Goal: Task Accomplishment & Management: Manage account settings

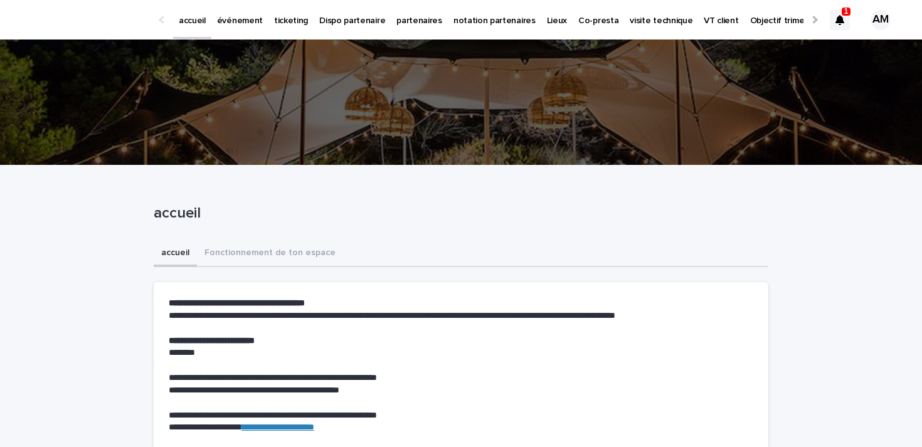
click at [816, 16] on div at bounding box center [814, 19] width 20 height 39
click at [817, 13] on p "Mon profil" at bounding box center [837, 13] width 40 height 26
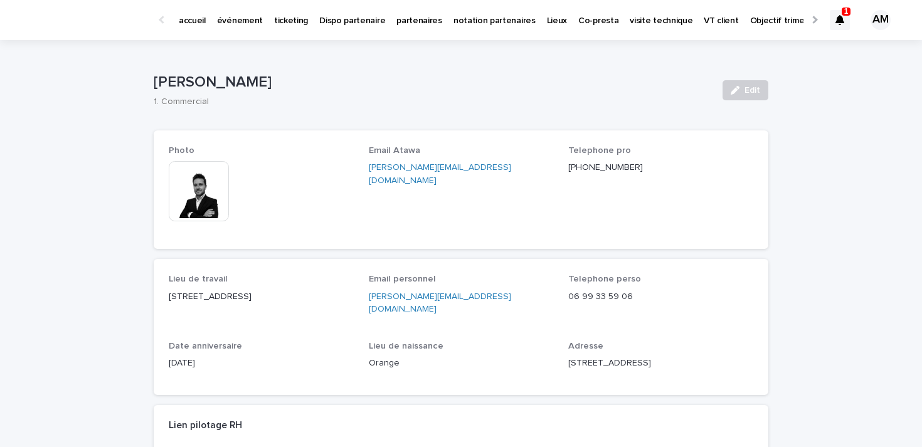
click at [759, 18] on p "Objectif trimestriel" at bounding box center [787, 13] width 74 height 26
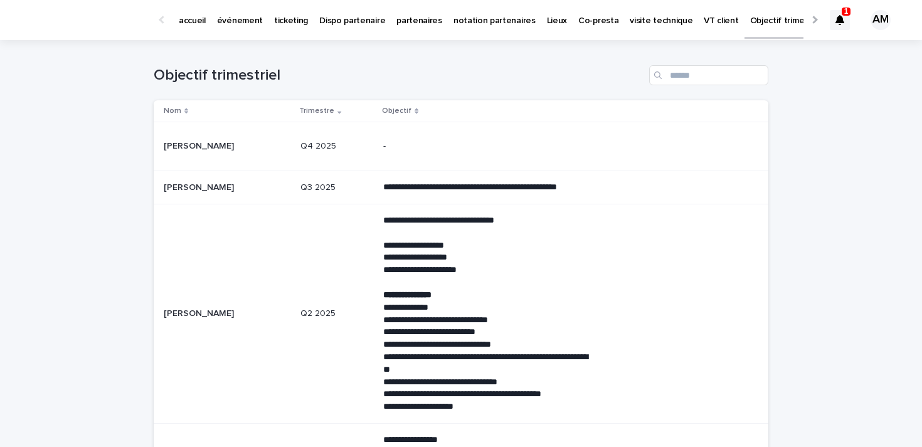
click at [842, 15] on icon at bounding box center [840, 20] width 9 height 10
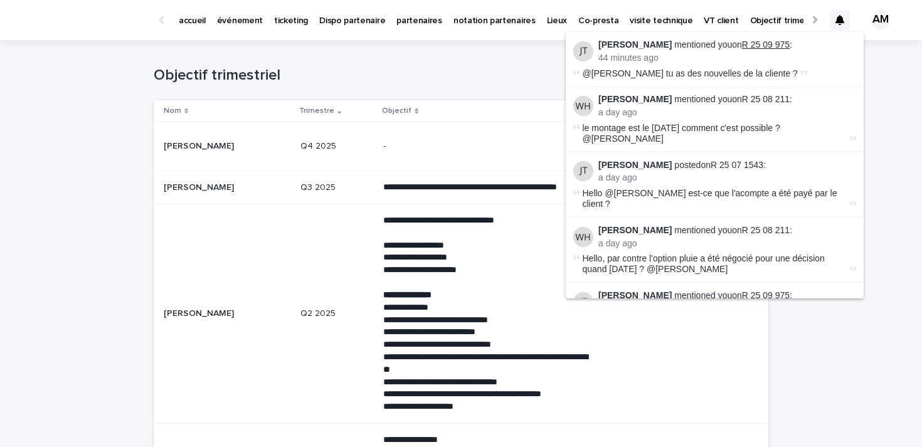
click at [742, 44] on link "R 25 09 975" at bounding box center [766, 45] width 48 height 10
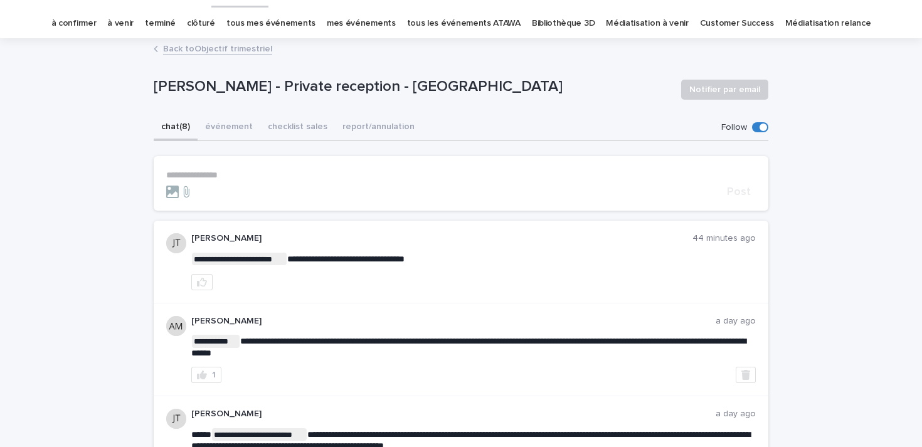
scroll to position [45, 0]
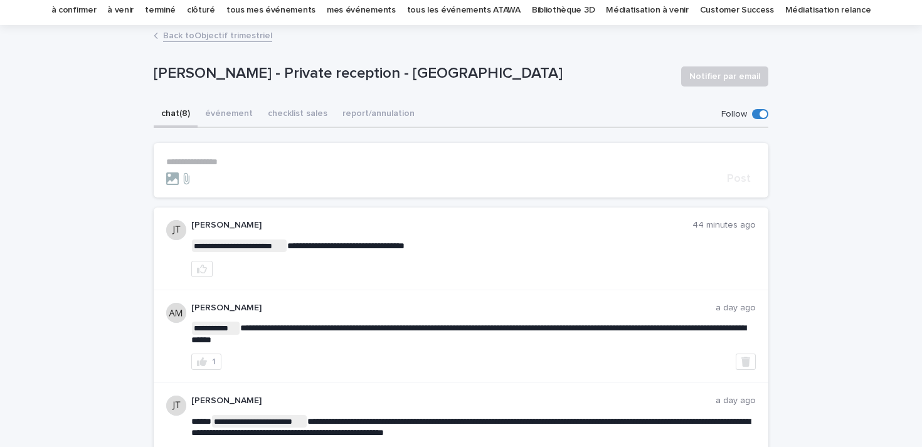
click at [267, 159] on p "**********" at bounding box center [461, 162] width 590 height 11
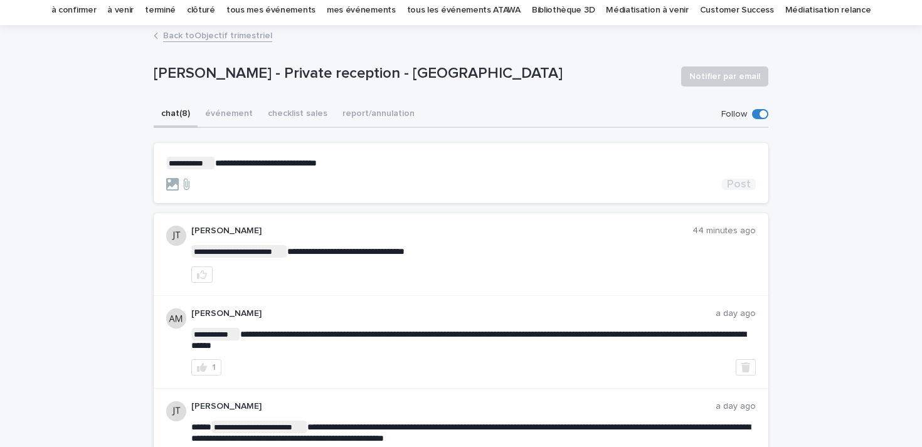
click at [737, 182] on span "Post" at bounding box center [739, 184] width 24 height 11
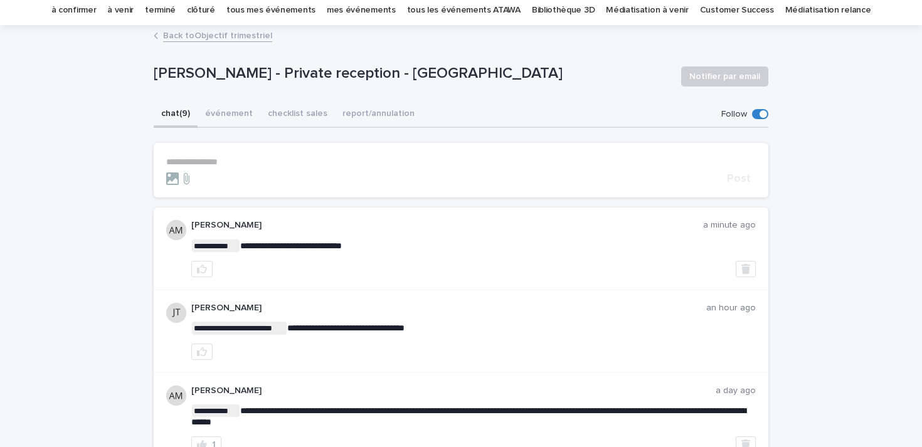
click at [97, 7] on link "à confirmer" at bounding box center [73, 10] width 45 height 29
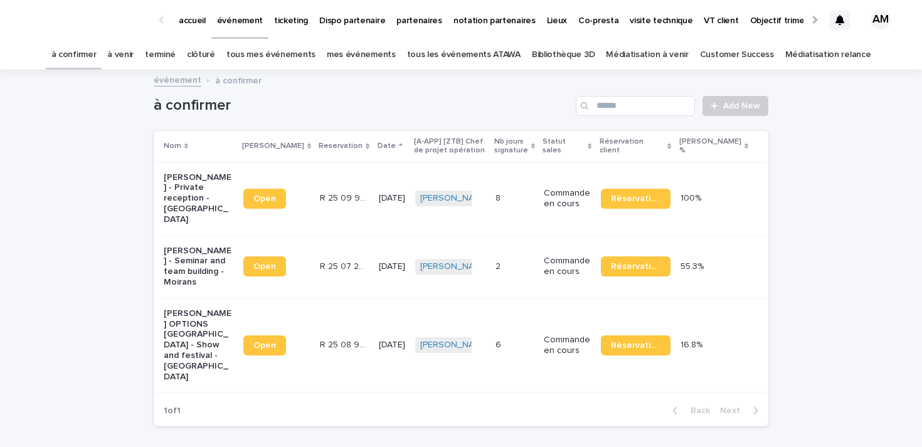
click at [134, 55] on link "à venir" at bounding box center [120, 54] width 26 height 29
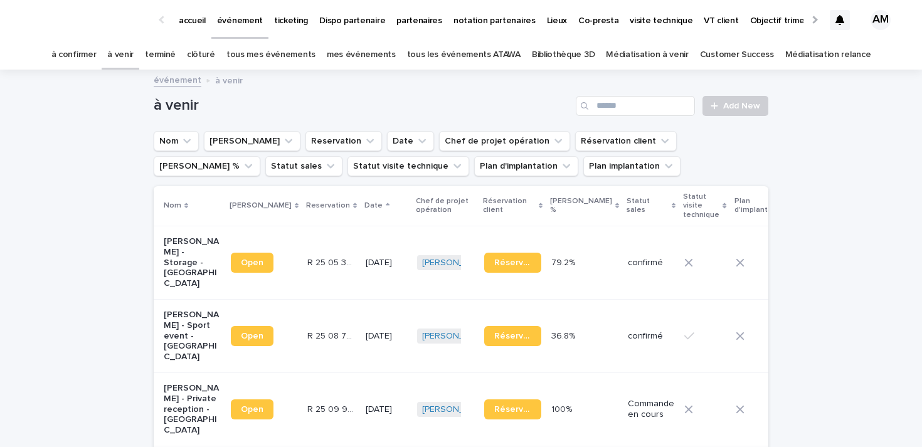
scroll to position [40, 0]
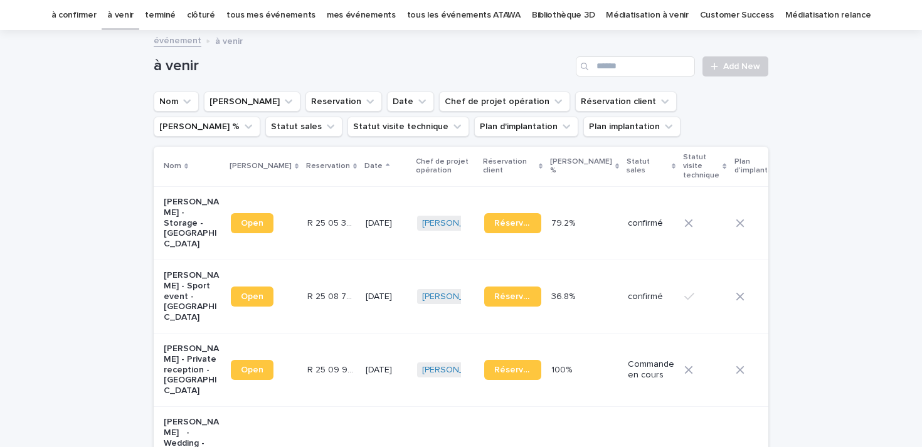
click at [193, 209] on p "[PERSON_NAME] - Storage - [GEOGRAPHIC_DATA]" at bounding box center [192, 223] width 57 height 53
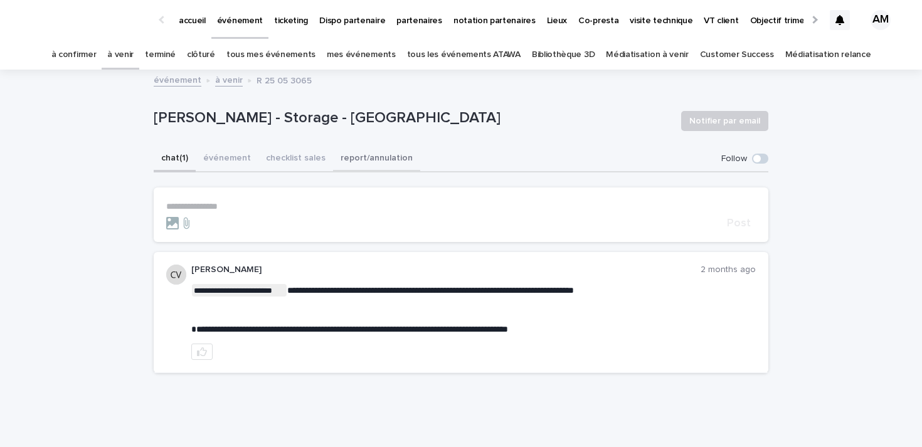
click at [339, 164] on button "report/annulation" at bounding box center [376, 159] width 87 height 26
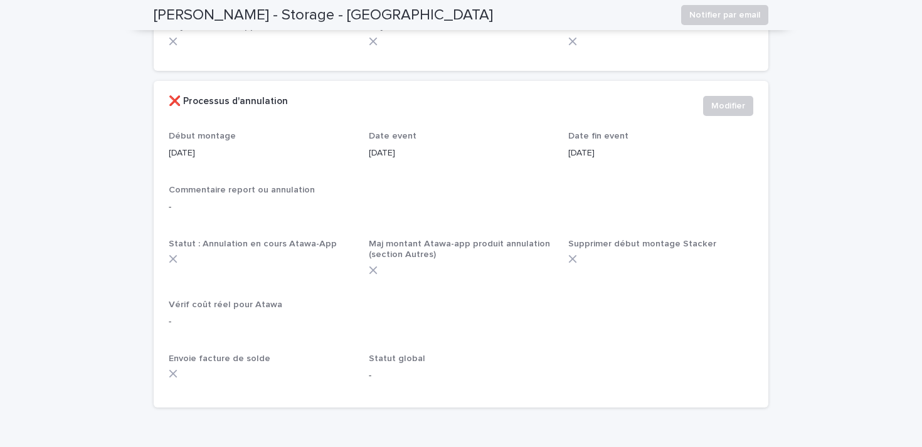
scroll to position [546, 0]
click at [741, 101] on span "Modifier" at bounding box center [728, 107] width 34 height 13
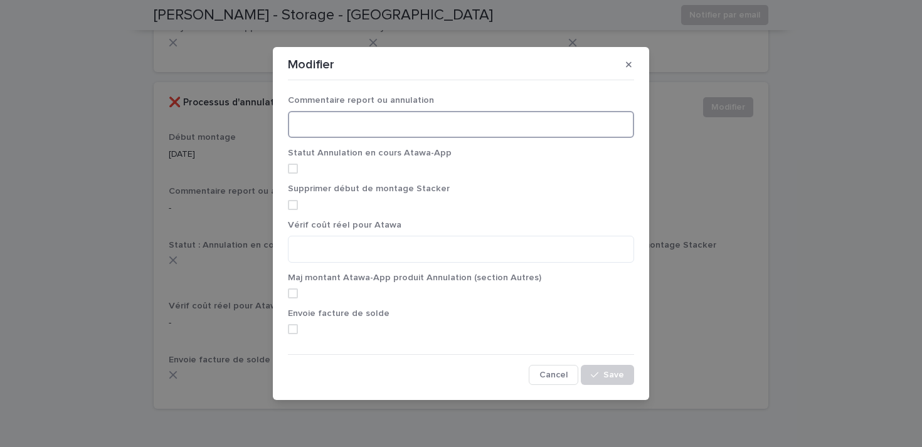
click at [344, 129] on textarea at bounding box center [461, 124] width 346 height 27
click at [297, 168] on span at bounding box center [293, 169] width 10 height 10
type textarea "**********"
click at [296, 200] on span at bounding box center [293, 205] width 10 height 10
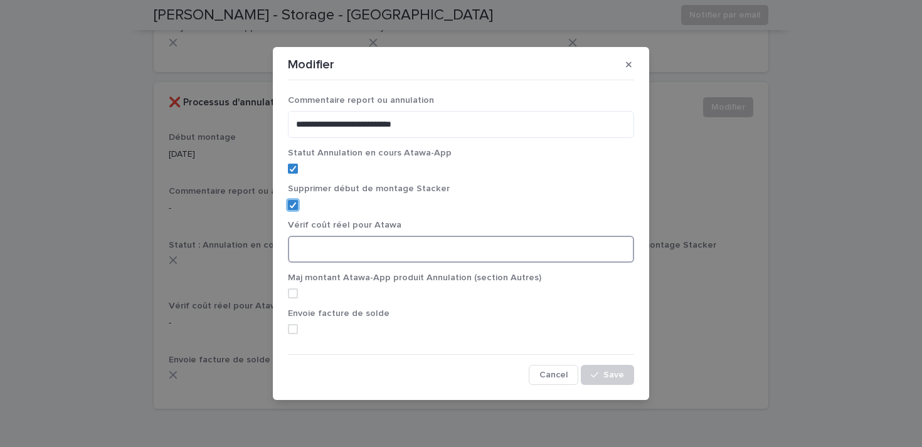
click at [324, 248] on textarea at bounding box center [461, 249] width 346 height 27
type textarea "*"
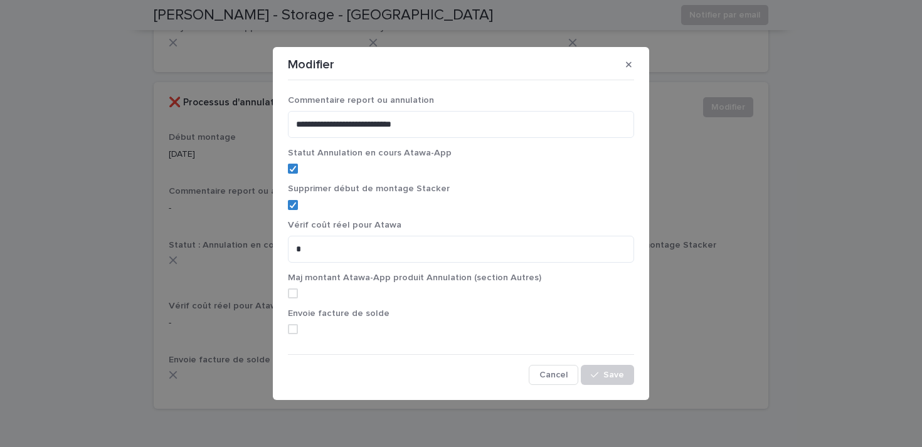
click at [298, 291] on label at bounding box center [461, 294] width 346 height 10
click at [599, 375] on icon "button" at bounding box center [595, 375] width 8 height 9
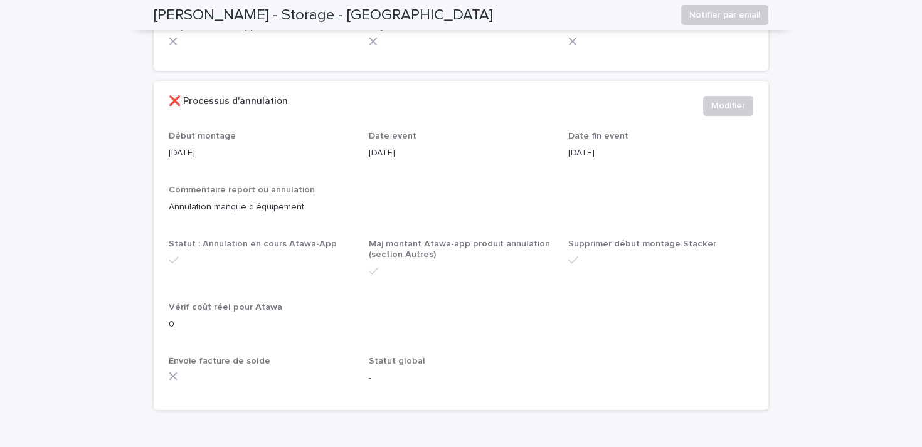
scroll to position [0, 0]
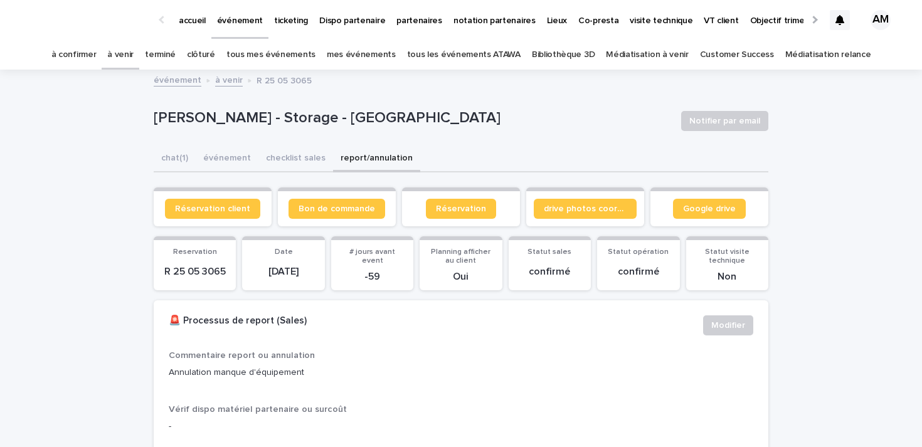
click at [134, 53] on link "à venir" at bounding box center [120, 54] width 26 height 29
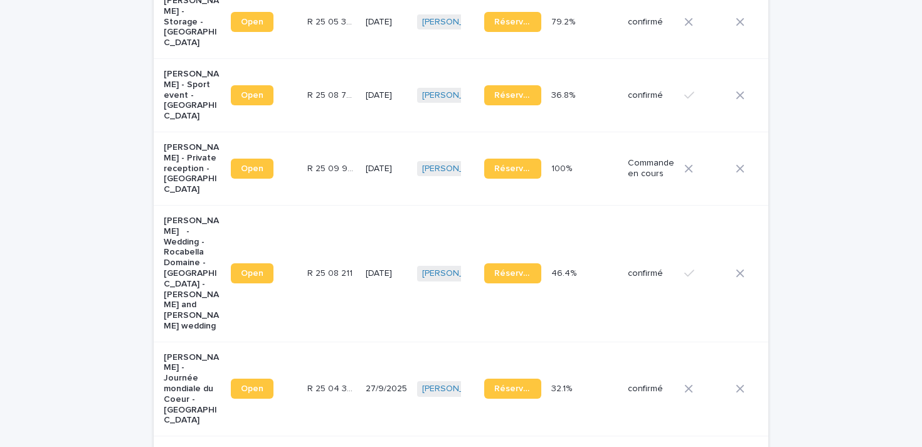
scroll to position [141, 0]
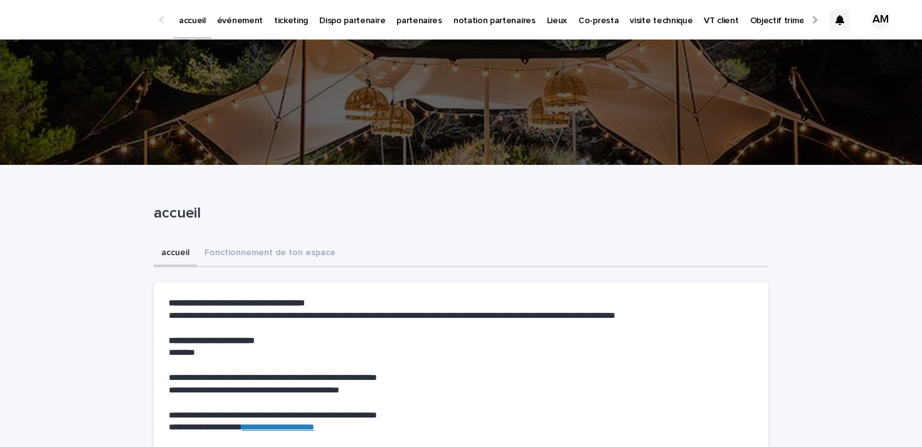
click at [247, 20] on p "événement" at bounding box center [240, 13] width 46 height 26
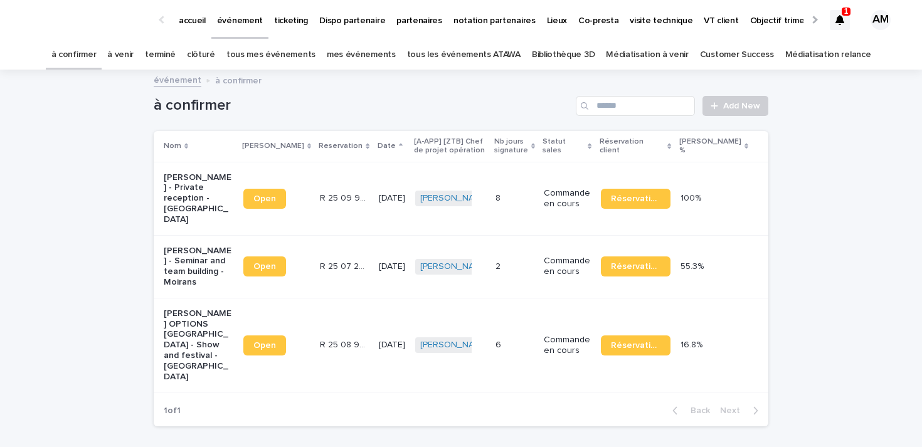
click at [840, 22] on icon at bounding box center [840, 20] width 9 height 10
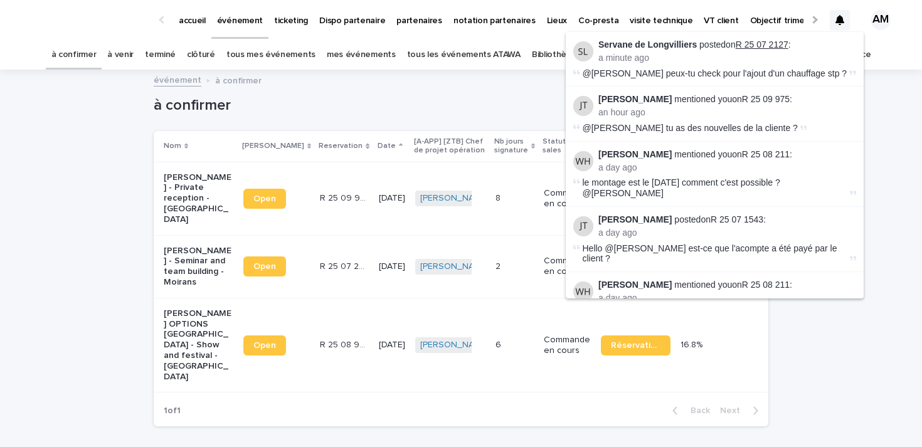
click at [747, 42] on link "R 25 07 2127" at bounding box center [762, 45] width 53 height 10
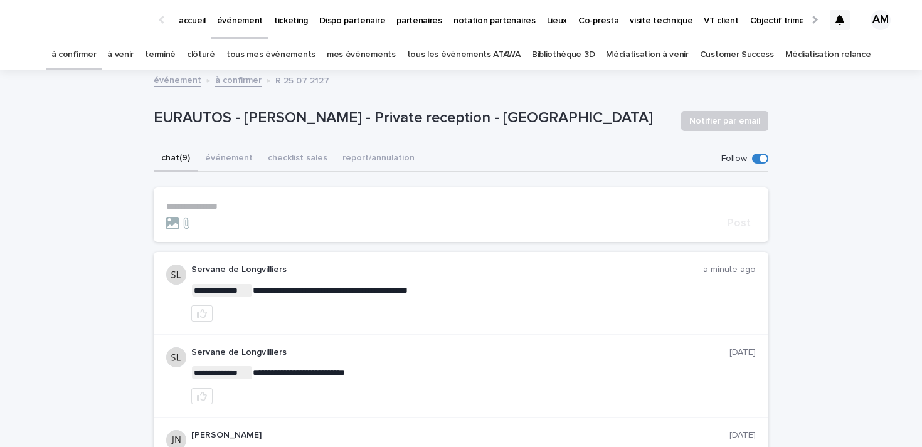
click at [760, 160] on span at bounding box center [764, 159] width 8 height 8
click at [133, 57] on link "à venir" at bounding box center [120, 54] width 26 height 29
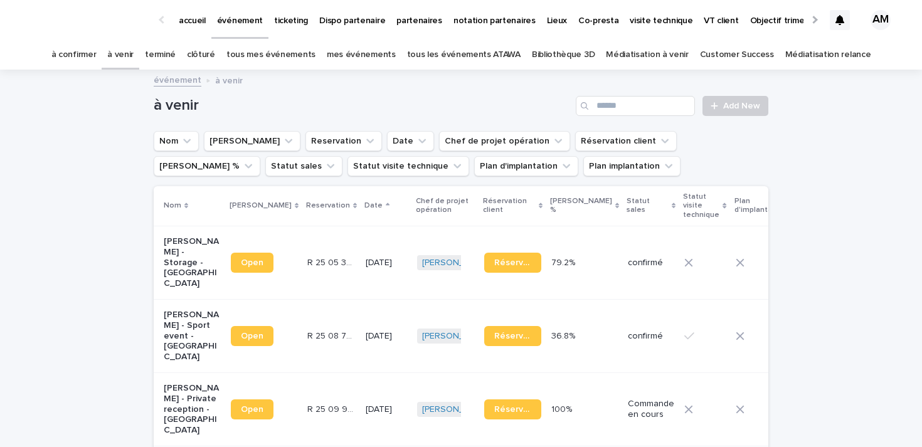
click at [279, 22] on p "ticketing" at bounding box center [291, 13] width 34 height 26
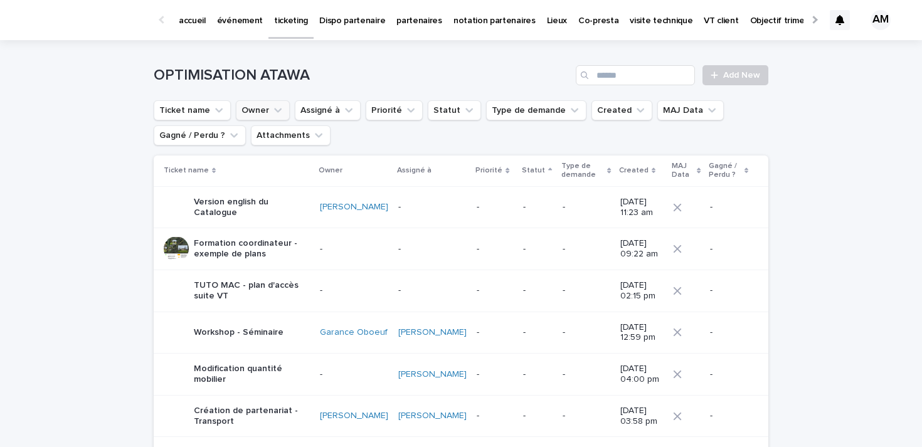
click at [272, 110] on icon "Owner" at bounding box center [278, 110] width 13 height 13
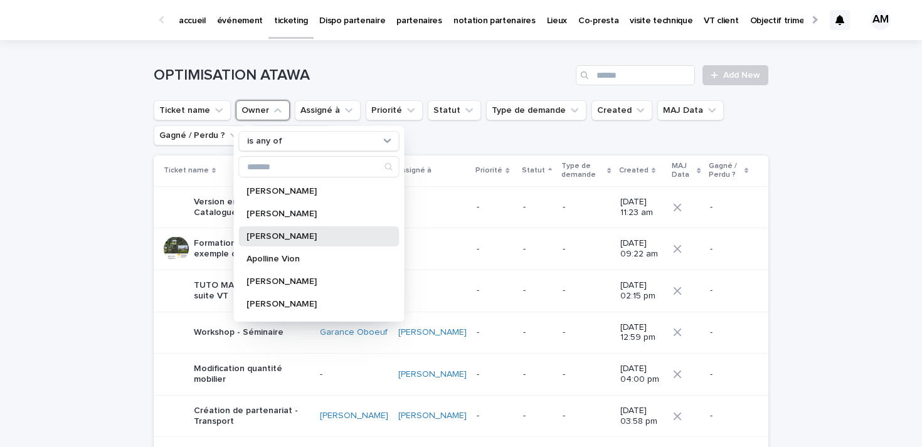
click at [286, 238] on p "[PERSON_NAME]" at bounding box center [313, 236] width 133 height 9
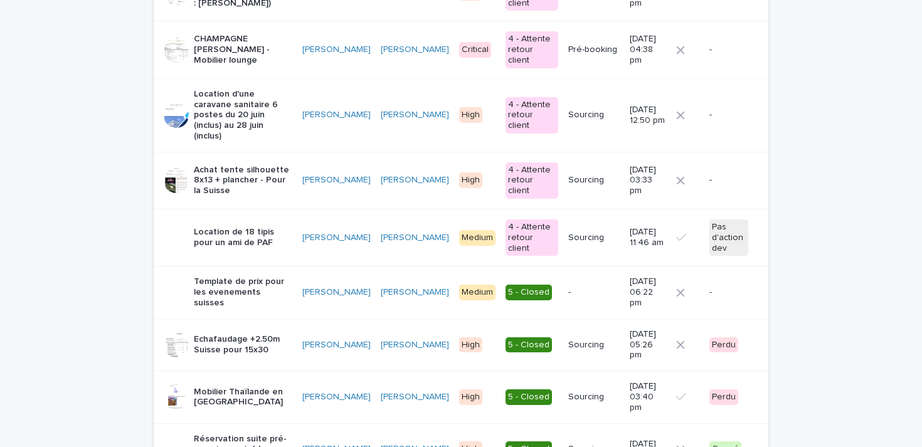
scroll to position [599, 0]
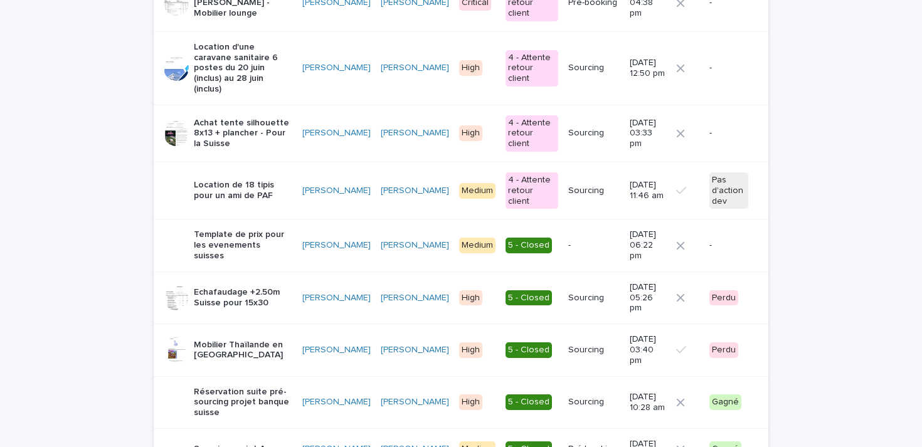
click at [229, 180] on p "Location de 18 tipis pour un ami de PAF" at bounding box center [243, 190] width 99 height 21
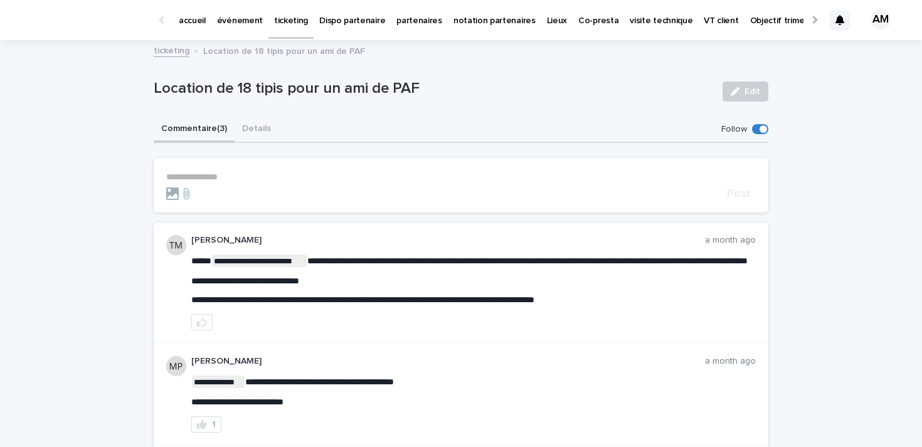
scroll to position [5, 0]
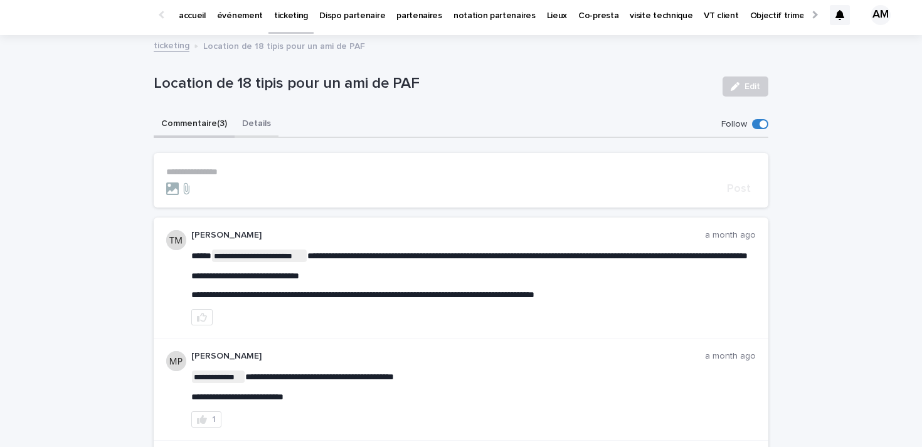
click at [261, 121] on button "Details" at bounding box center [257, 125] width 44 height 26
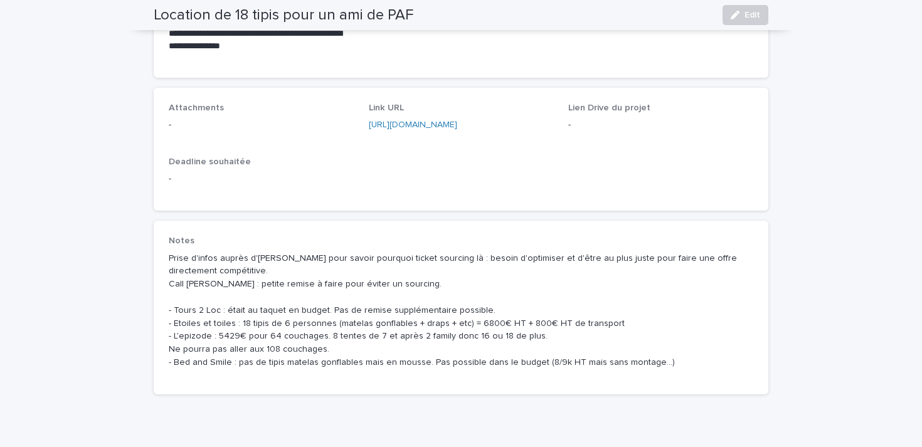
scroll to position [587, 0]
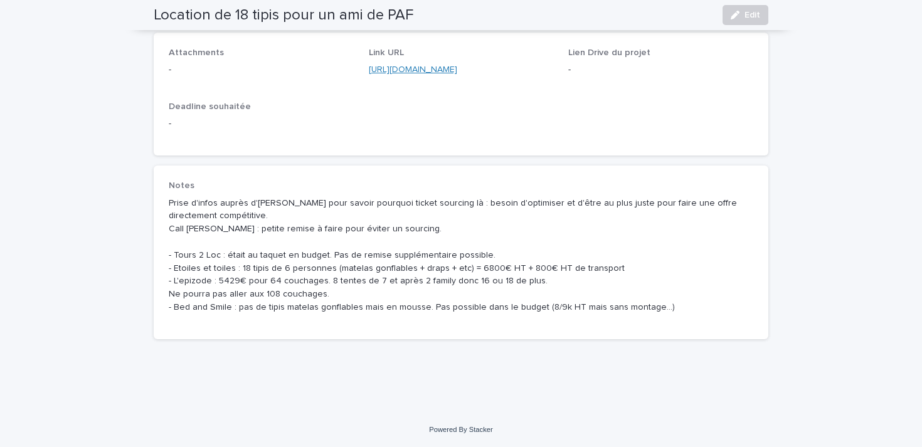
click at [428, 68] on link "[URL][DOMAIN_NAME]" at bounding box center [413, 69] width 88 height 9
